Goal: Task Accomplishment & Management: Manage account settings

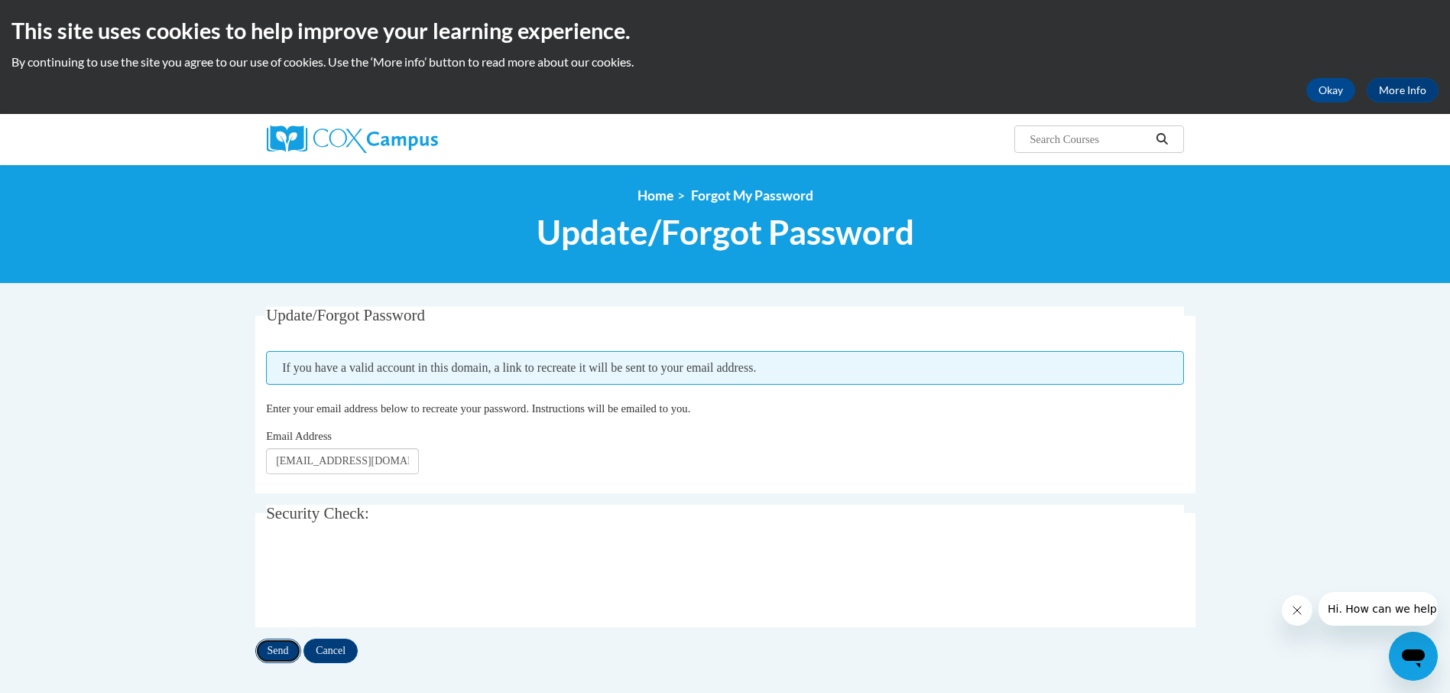
click at [270, 653] on input "Send" at bounding box center [278, 650] width 46 height 24
click at [280, 645] on input "Send" at bounding box center [278, 650] width 46 height 24
